Goal: Task Accomplishment & Management: Use online tool/utility

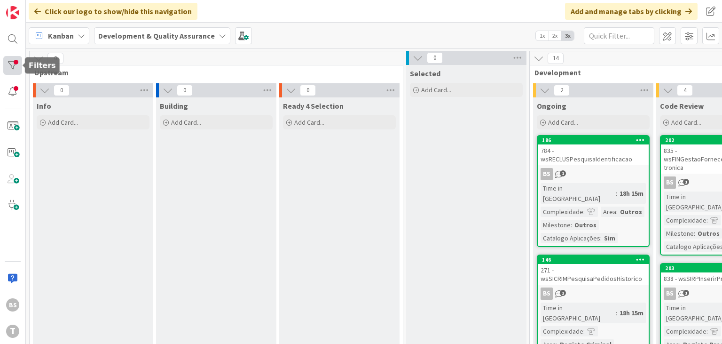
click at [14, 65] on div at bounding box center [12, 65] width 19 height 19
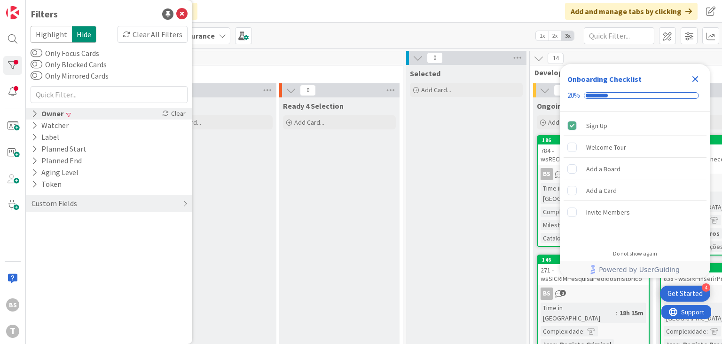
click at [58, 113] on div "Owner" at bounding box center [48, 114] width 34 height 12
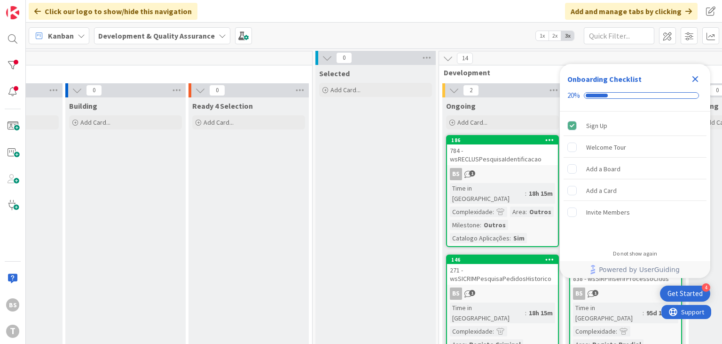
scroll to position [0, 130]
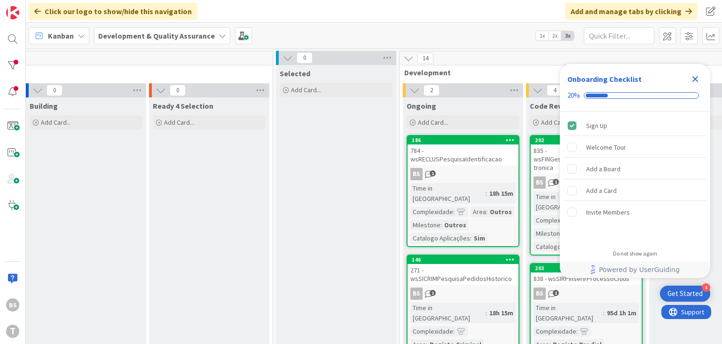
click at [477, 264] on div "271 - wsSICRIMPesquisaPedidosHistorico" at bounding box center [462, 274] width 111 height 21
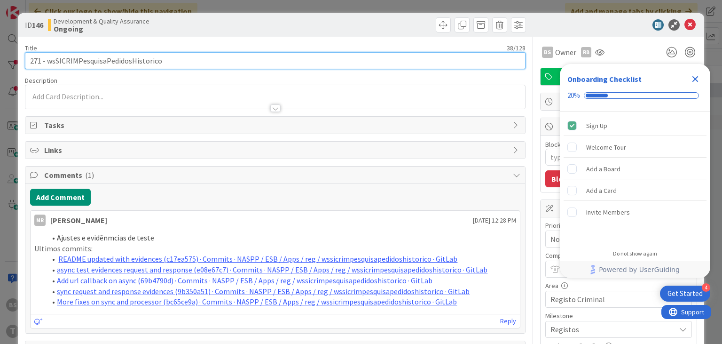
click at [124, 56] on input "271 - wsSICRIMPesquisaPedidosHistorico" at bounding box center [275, 60] width 500 height 17
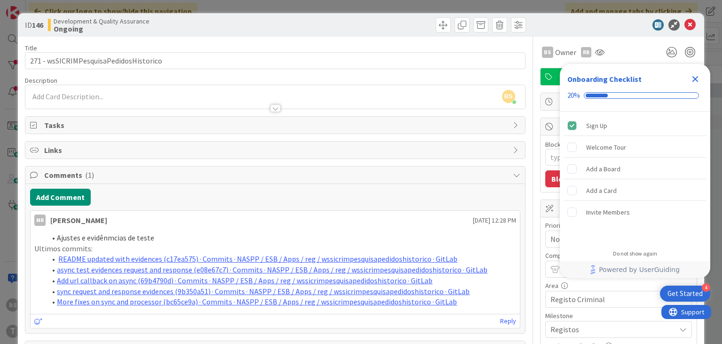
type textarea "x"
